Goal: Transaction & Acquisition: Download file/media

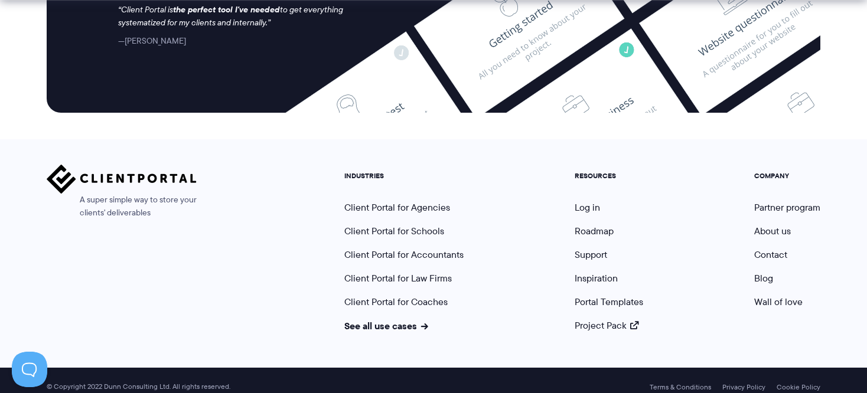
scroll to position [5028, 0]
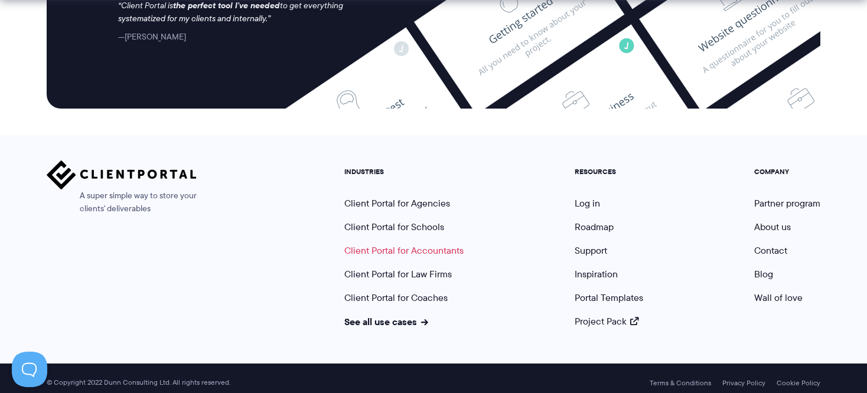
click at [434, 245] on link "Client Portal for Accountants" at bounding box center [403, 251] width 119 height 14
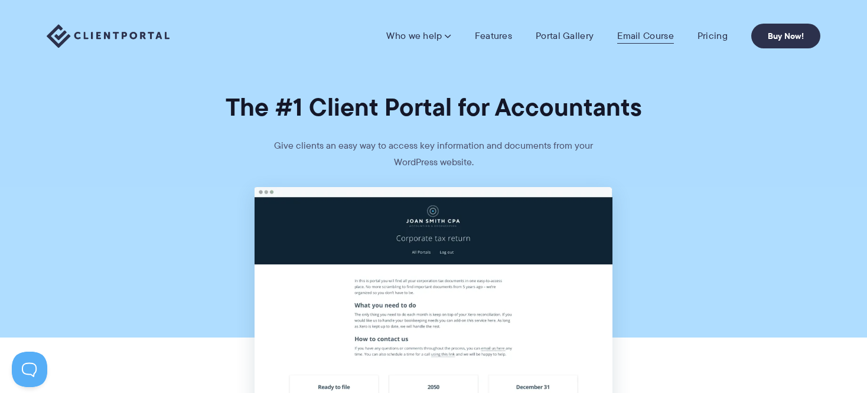
click at [640, 38] on link "Email Course" at bounding box center [645, 36] width 57 height 12
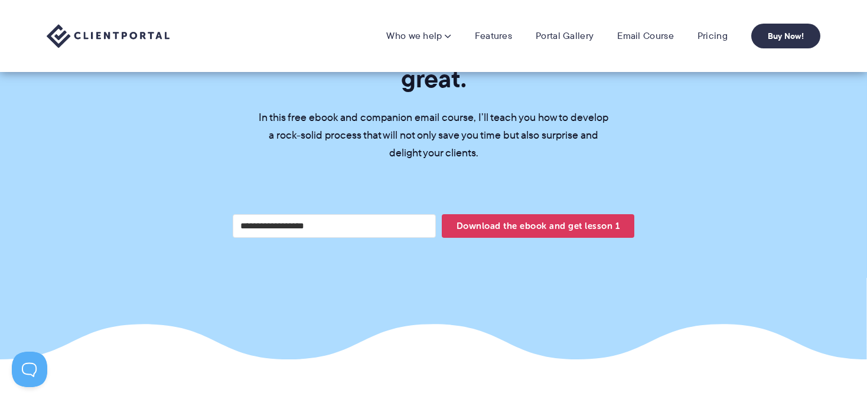
scroll to position [449, 0]
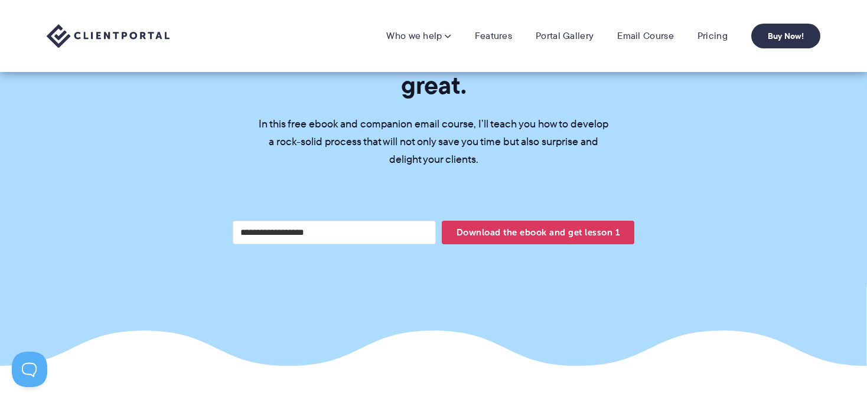
click at [283, 221] on input "Your email address" at bounding box center [334, 233] width 203 height 24
type input "**********"
click at [524, 223] on span "Download the ebook and get lesson 1" at bounding box center [538, 233] width 193 height 20
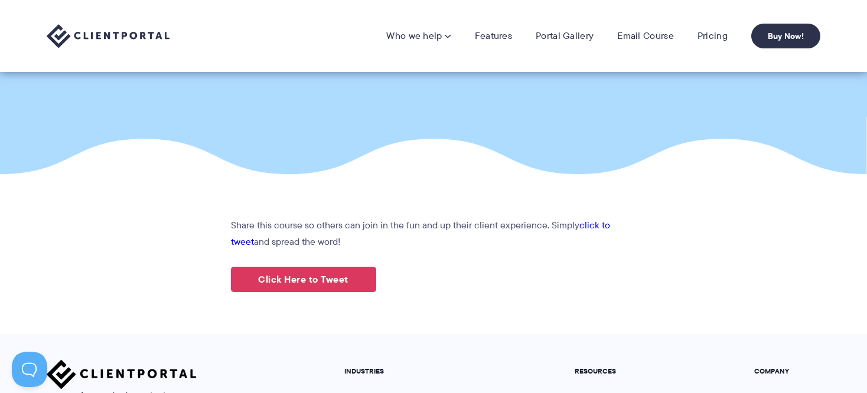
scroll to position [15, 0]
